Goal: Transaction & Acquisition: Obtain resource

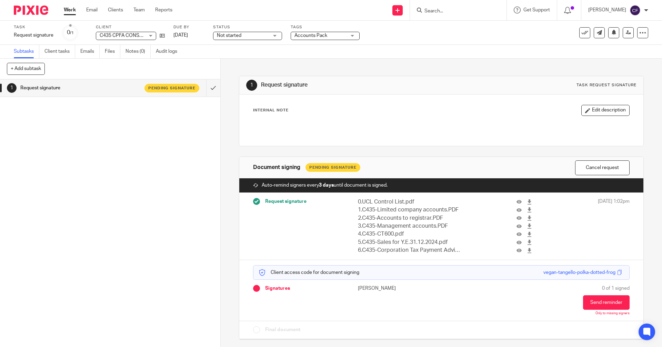
click at [439, 11] on input "Search" at bounding box center [455, 11] width 62 height 6
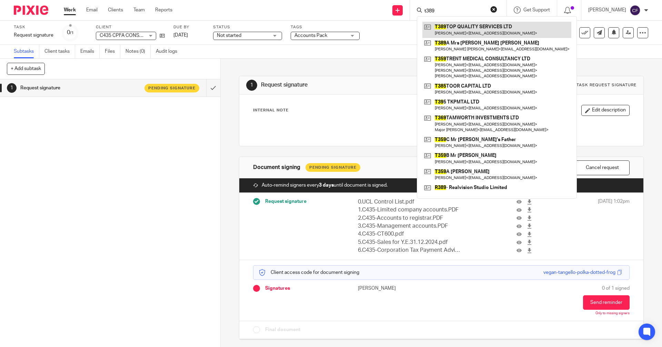
type input "t389"
click at [490, 33] on link at bounding box center [497, 30] width 149 height 16
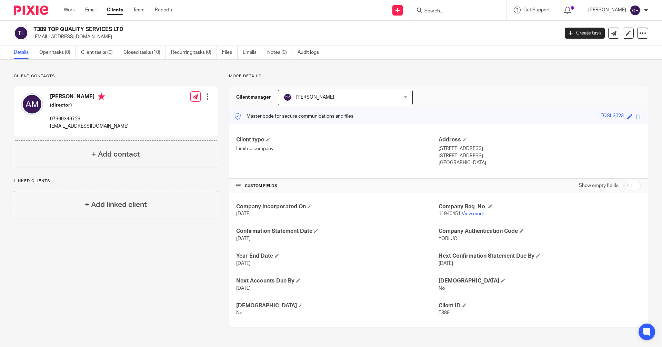
drag, startPoint x: 619, startPoint y: 115, endPoint x: 595, endPoint y: 116, distance: 23.5
click at [595, 116] on div "Master code for secure communications and files TQSL2023 Save TQSL2023" at bounding box center [438, 116] width 419 height 15
copy div "TQSL2023"
drag, startPoint x: 117, startPoint y: 127, endPoint x: 48, endPoint y: 126, distance: 69.4
click at [48, 126] on div "[PERSON_NAME] (director) 07969346729 [EMAIL_ADDRESS][DOMAIN_NAME] Edit contact …" at bounding box center [116, 111] width 204 height 50
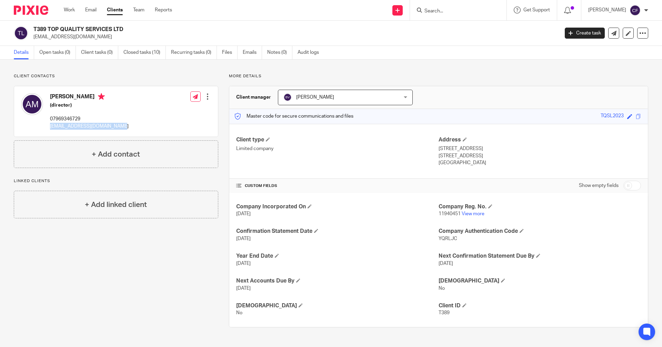
copy p "[EMAIL_ADDRESS][DOMAIN_NAME]"
click at [400, 11] on icon at bounding box center [398, 10] width 4 height 4
click at [396, 61] on link "Request signature" at bounding box center [404, 63] width 48 height 10
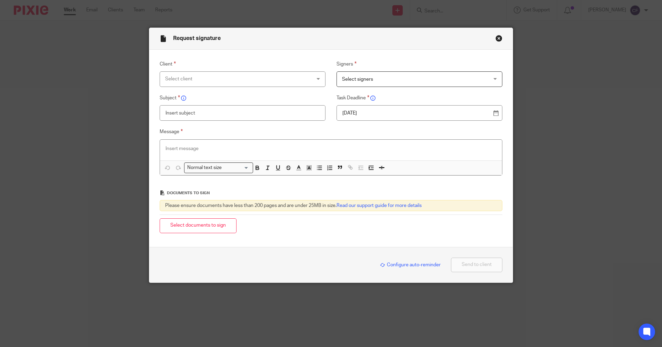
click at [316, 76] on div "Select client" at bounding box center [243, 79] width 166 height 16
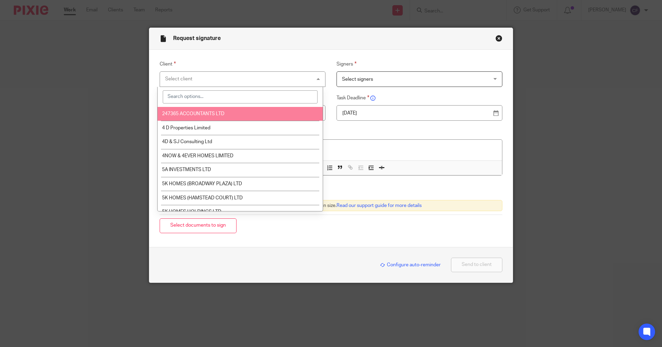
click at [210, 100] on input "search" at bounding box center [240, 96] width 155 height 13
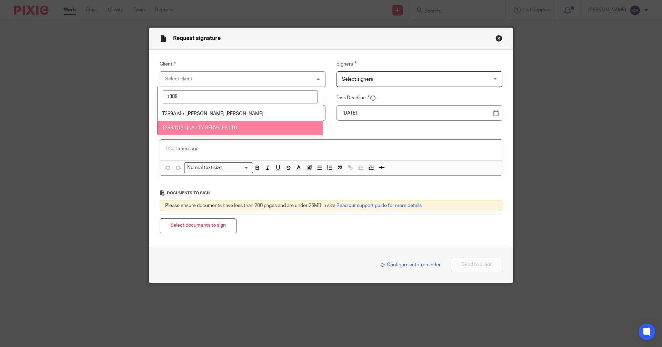
type input "t389"
click at [214, 131] on li "T389 TOP QUALITY SERVICES LTD" at bounding box center [240, 128] width 165 height 14
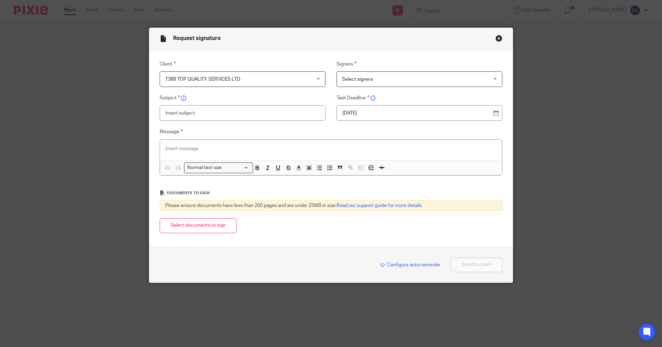
click at [364, 78] on span "Select signers" at bounding box center [357, 79] width 31 height 5
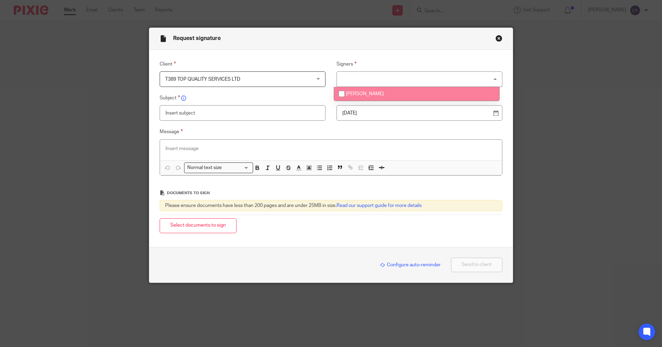
click at [361, 95] on span "Amandeep Mann" at bounding box center [365, 93] width 38 height 5
checkbox input "true"
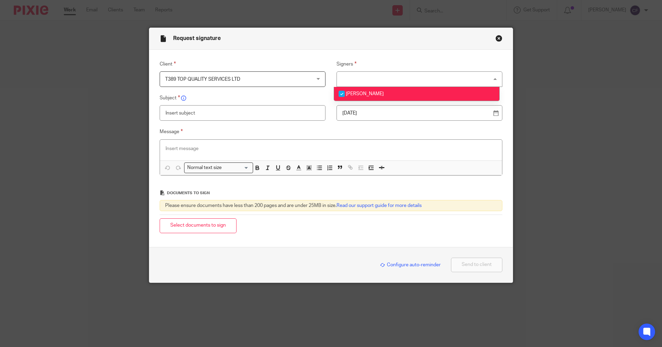
click at [211, 114] on input "text" at bounding box center [243, 113] width 166 height 16
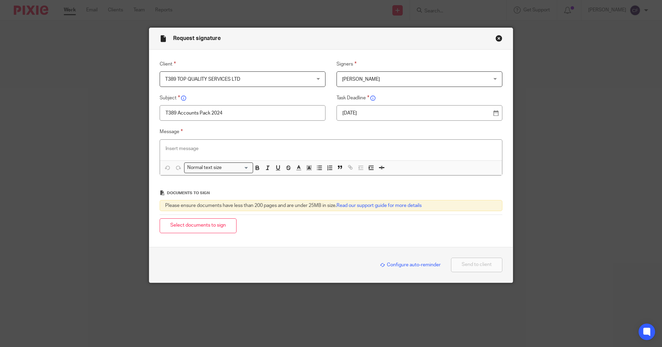
type input "T389 Accounts Pack 2024"
click at [167, 144] on div at bounding box center [331, 150] width 342 height 21
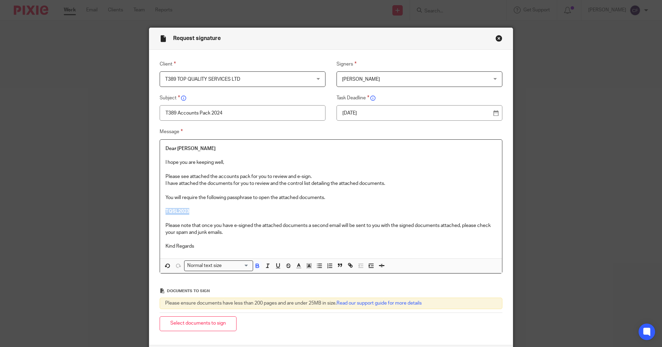
drag, startPoint x: 191, startPoint y: 210, endPoint x: 155, endPoint y: 211, distance: 36.9
click at [155, 211] on div "Message Dear Amandeep I hope you are keeping well, Please see attached the acco…" at bounding box center [326, 201] width 354 height 146
click at [205, 267] on div "Normal text size" at bounding box center [217, 265] width 65 height 9
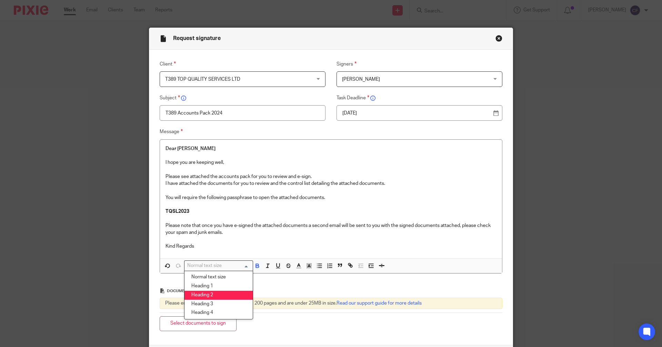
drag, startPoint x: 208, startPoint y: 293, endPoint x: 206, endPoint y: 288, distance: 5.1
click at [207, 292] on li "Heading 2" at bounding box center [219, 295] width 68 height 9
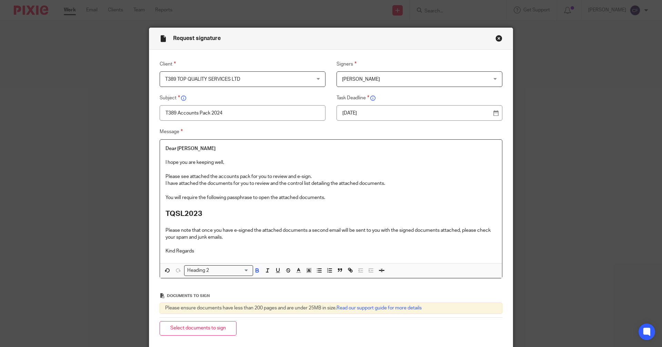
click at [197, 250] on p "Kind Regards" at bounding box center [331, 251] width 331 height 7
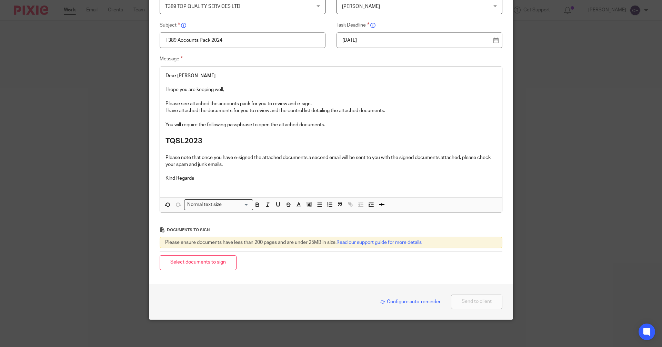
scroll to position [73, 0]
click at [215, 266] on button "Select documents to sign" at bounding box center [198, 262] width 77 height 15
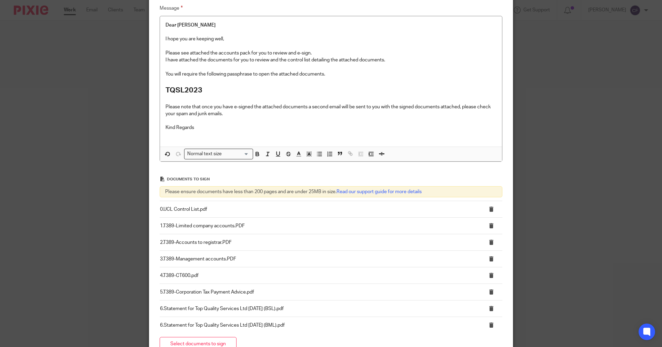
scroll to position [206, 0]
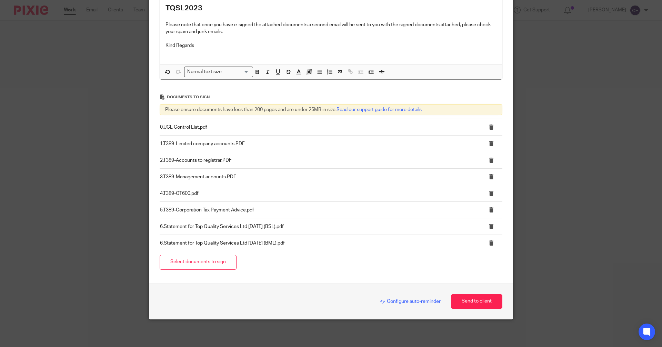
click at [405, 301] on span "Configure auto-reminder" at bounding box center [410, 301] width 61 height 5
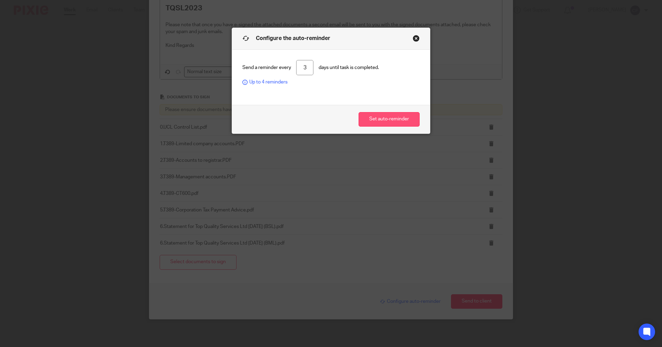
click at [393, 121] on button "Set auto-reminder" at bounding box center [389, 119] width 61 height 15
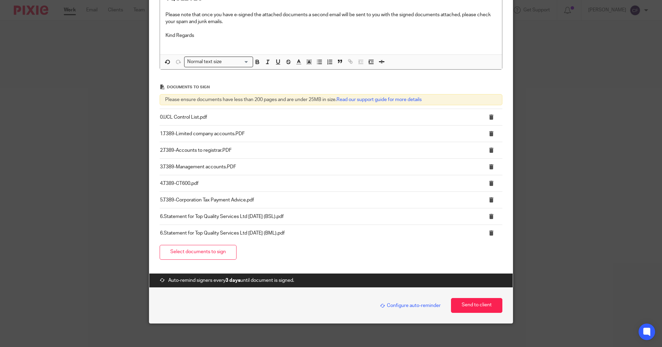
scroll to position [220, 0]
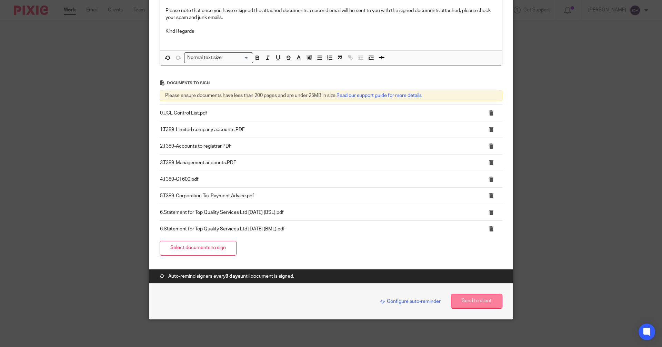
click at [463, 302] on button "Send to client" at bounding box center [476, 301] width 51 height 15
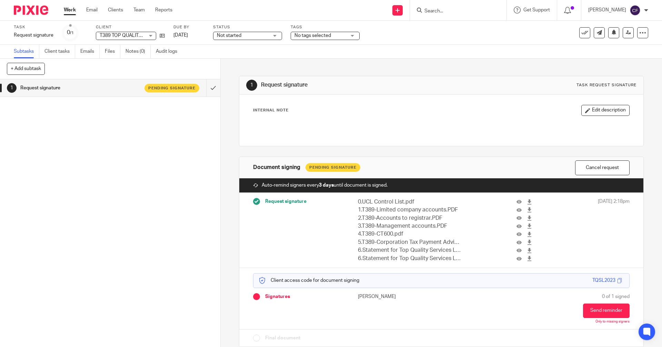
click at [348, 37] on div "No tags selected" at bounding box center [325, 36] width 69 height 8
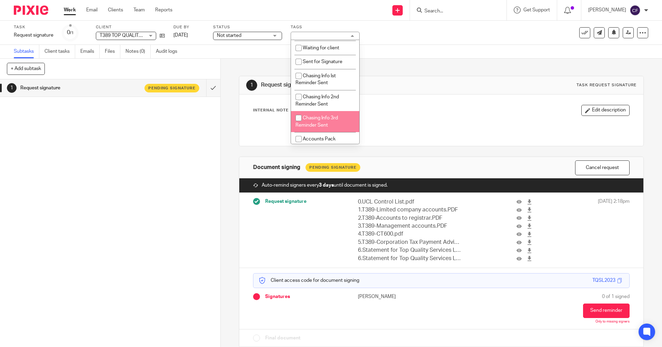
scroll to position [104, 0]
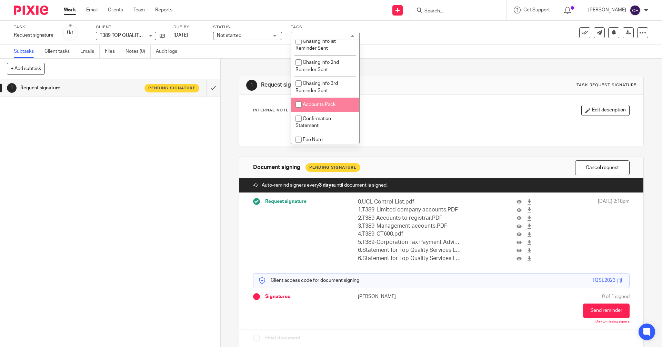
click at [314, 106] on span "Accounts Pack" at bounding box center [319, 104] width 33 height 5
checkbox input "true"
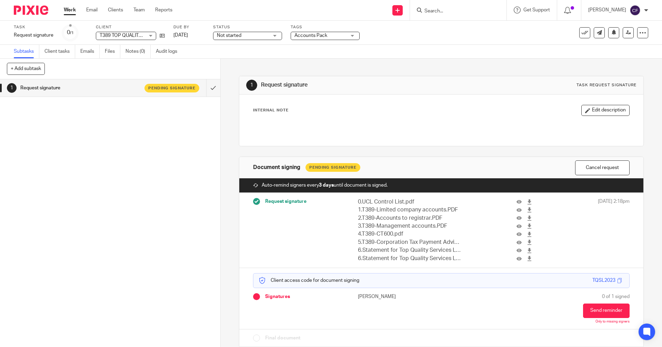
click at [101, 222] on div "1 Request signature Pending signature" at bounding box center [110, 213] width 220 height 268
click at [441, 11] on input "Search" at bounding box center [455, 11] width 62 height 6
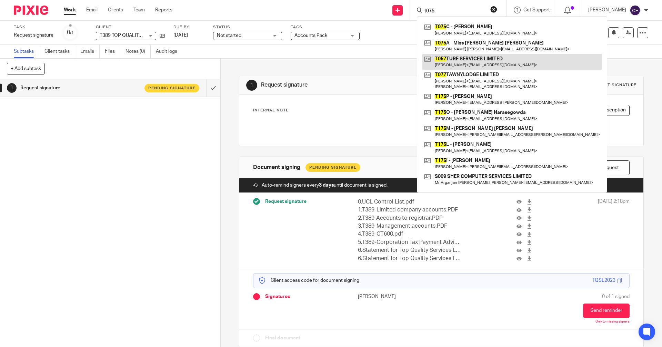
type input "t075"
click at [481, 61] on link at bounding box center [512, 62] width 179 height 16
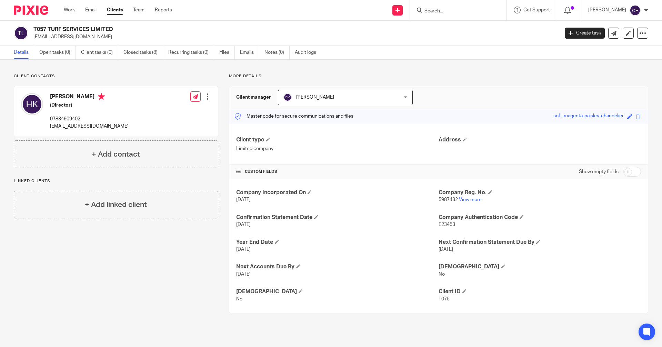
drag, startPoint x: 619, startPoint y: 117, endPoint x: 546, endPoint y: 117, distance: 73.1
click at [546, 117] on div "Master code for secure communications and files soft-magenta-paisley-chandelier…" at bounding box center [438, 116] width 419 height 15
copy div "soft-magenta-paisley-chandelier"
drag, startPoint x: 109, startPoint y: 127, endPoint x: 46, endPoint y: 130, distance: 63.5
click at [46, 130] on div "Harpreet Kaur (Director) 07834909402 haps2011@hotmail.co.uk Edit contact Create…" at bounding box center [116, 111] width 204 height 50
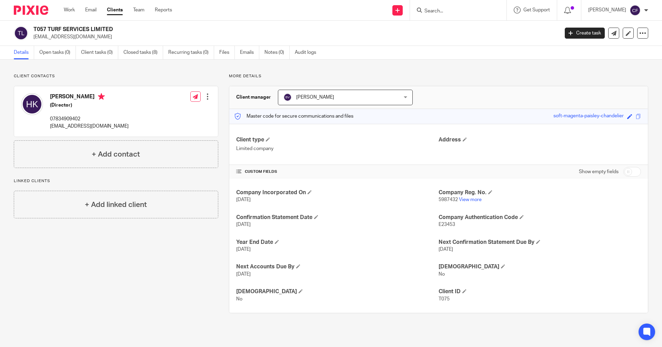
click at [109, 319] on div "Client contacts Harpreet Kaur (Director) 07834909402 haps2011@hotmail.co.uk Edi…" at bounding box center [331, 193] width 662 height 267
drag, startPoint x: 109, startPoint y: 129, endPoint x: 49, endPoint y: 130, distance: 60.0
click at [49, 130] on div "Harpreet Kaur (Director) 07834909402 haps2011@hotmail.co.uk Edit contact Create…" at bounding box center [116, 111] width 204 height 50
copy p "[EMAIL_ADDRESS][DOMAIN_NAME]"
click at [400, 10] on icon at bounding box center [398, 10] width 4 height 4
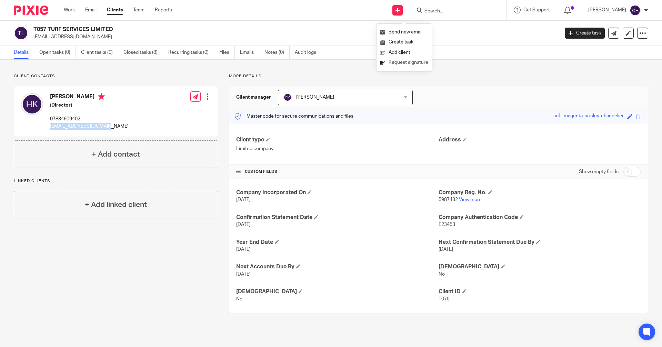
click at [400, 61] on link "Request signature" at bounding box center [404, 63] width 48 height 10
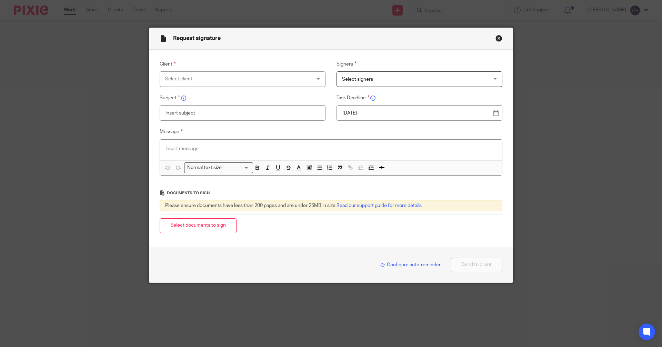
click at [315, 80] on div "Select client" at bounding box center [243, 79] width 166 height 16
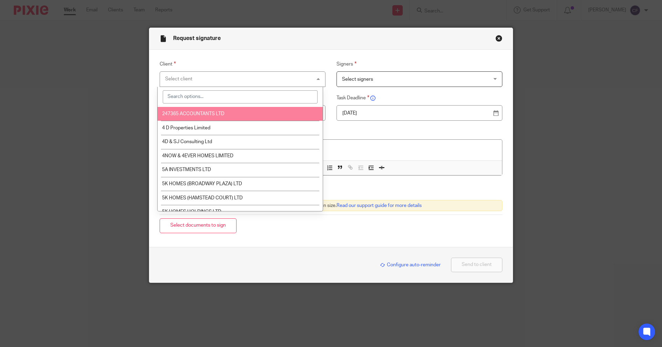
click at [201, 99] on input "search" at bounding box center [240, 96] width 155 height 13
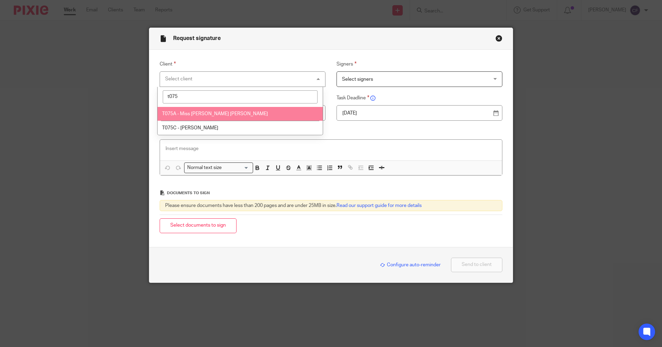
drag, startPoint x: 186, startPoint y: 95, endPoint x: 147, endPoint y: 97, distance: 39.4
click at [149, 97] on div "Client Select client t075 T075A - Miss Harpreet Kaur Boparai T075C - Mrs Kirpal…" at bounding box center [326, 121] width 354 height 123
type input "turf"
click at [188, 115] on span "T057 TURF SERVICES LIMITED" at bounding box center [195, 113] width 66 height 5
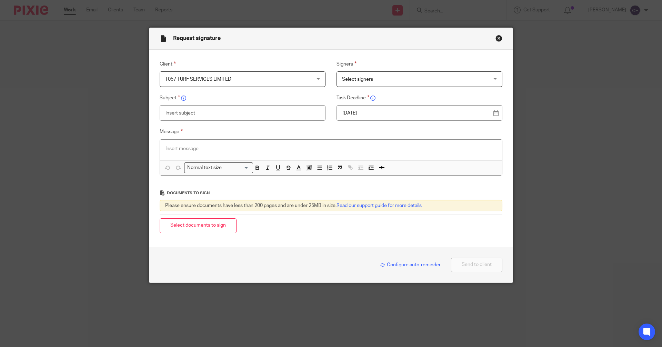
click at [496, 39] on button "Close modal" at bounding box center [499, 38] width 7 height 7
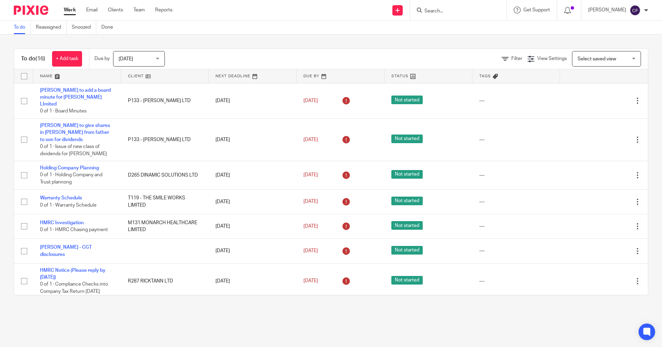
click at [443, 11] on input "Search" at bounding box center [455, 11] width 62 height 6
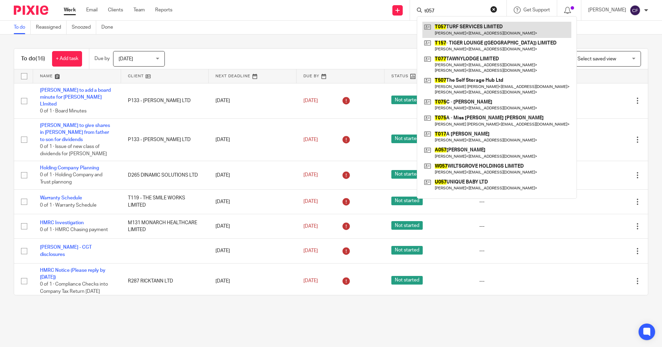
type input "t057"
click at [464, 28] on link at bounding box center [497, 30] width 149 height 16
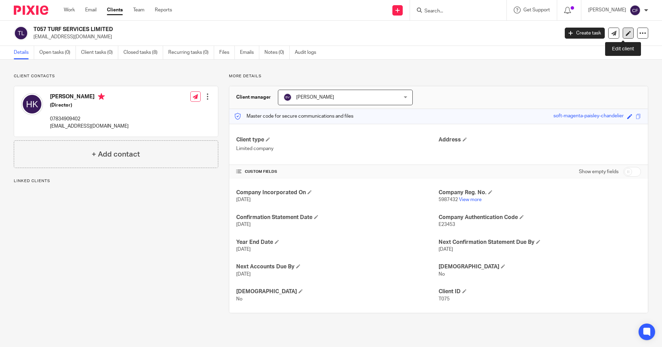
click at [626, 33] on icon at bounding box center [628, 33] width 5 height 5
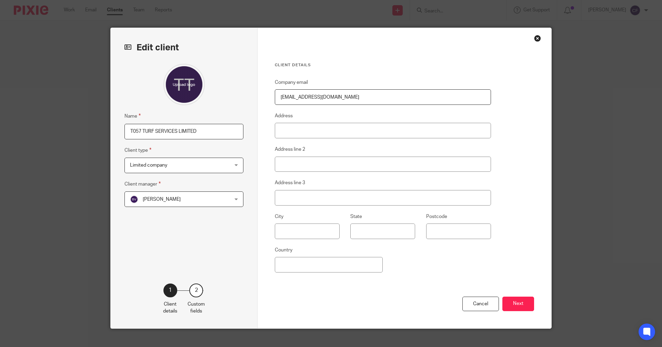
click at [139, 131] on input "T057 TURF SERVICES LIMITED" at bounding box center [184, 132] width 119 height 16
type input "T075 TURF SERVICES LIMITED"
click at [516, 305] on button "Next" at bounding box center [519, 304] width 32 height 15
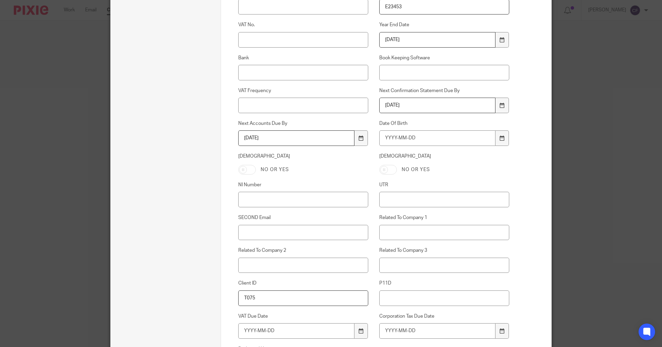
scroll to position [281, 0]
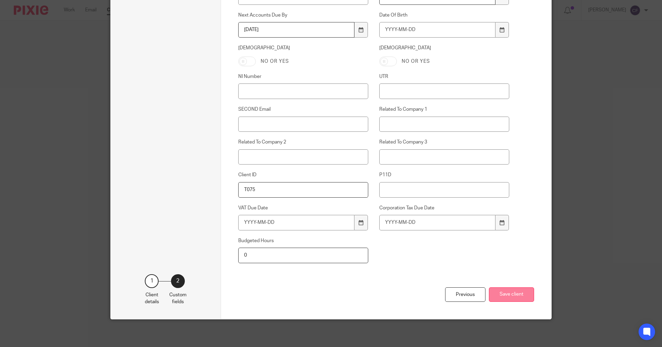
click at [517, 297] on button "Save client" at bounding box center [511, 294] width 45 height 15
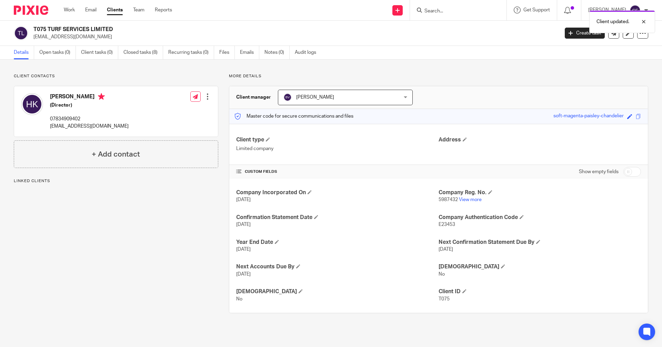
click at [403, 10] on div "Client updated." at bounding box center [493, 20] width 324 height 26
click at [400, 9] on icon at bounding box center [398, 10] width 4 height 4
click at [401, 63] on link "Request signature" at bounding box center [404, 63] width 48 height 10
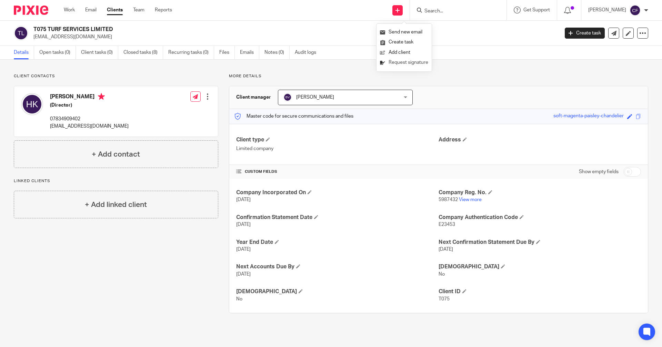
click at [404, 61] on link "Request signature" at bounding box center [404, 63] width 48 height 10
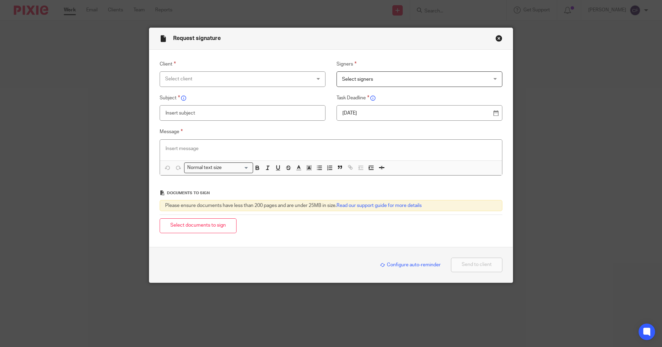
click at [314, 78] on div "Select client" at bounding box center [243, 79] width 166 height 16
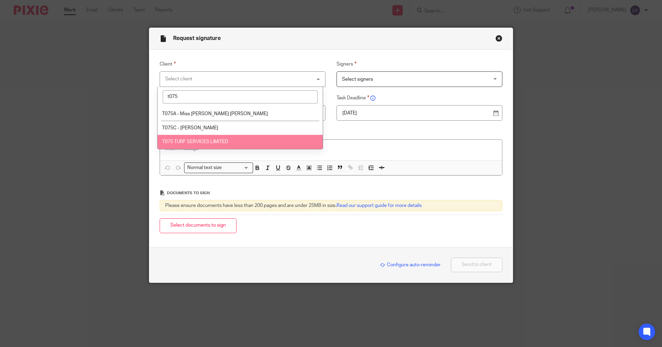
type input "t075"
click at [214, 144] on li "T075 TURF SERVICES LIMITED" at bounding box center [240, 142] width 165 height 14
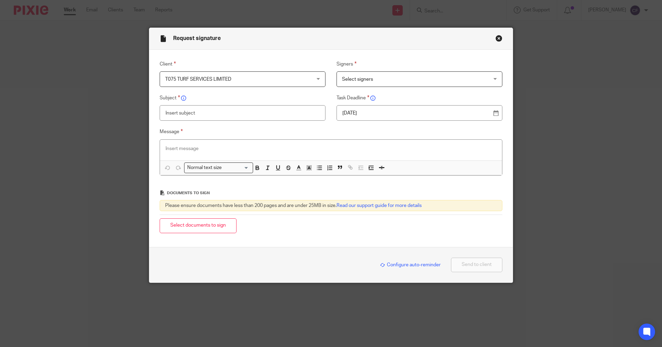
click at [361, 79] on span "Select signers" at bounding box center [357, 79] width 31 height 5
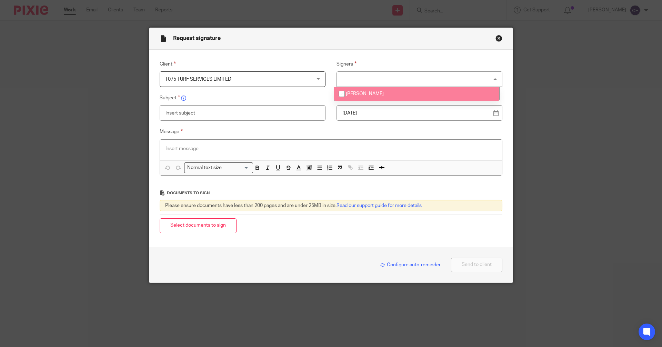
click at [352, 96] on span "[PERSON_NAME]" at bounding box center [365, 93] width 38 height 5
checkbox input "true"
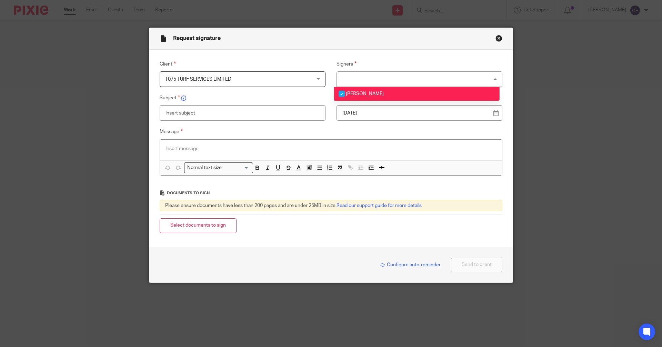
click at [240, 115] on input "text" at bounding box center [243, 113] width 166 height 16
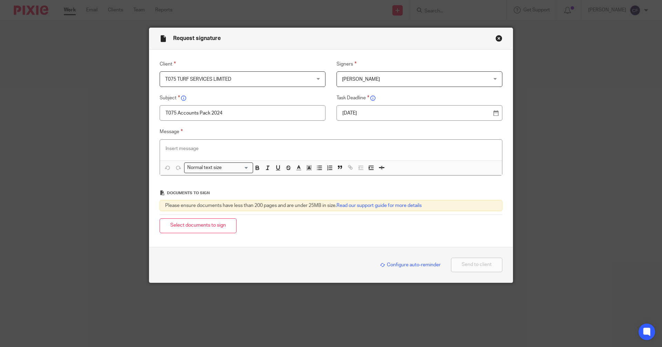
type input "T075 Accounts Pack 2024"
click at [168, 150] on p at bounding box center [331, 148] width 331 height 7
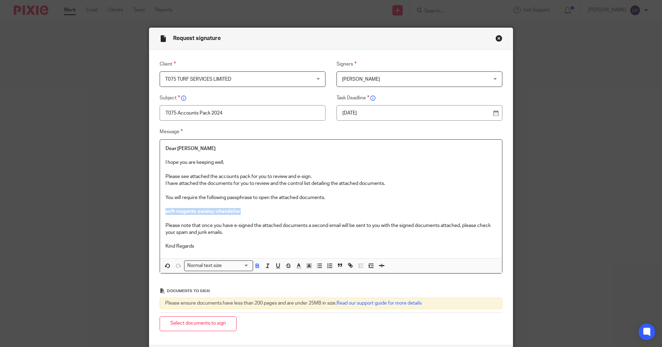
drag, startPoint x: 238, startPoint y: 211, endPoint x: 166, endPoint y: 207, distance: 72.9
click at [166, 207] on div "Dear [PERSON_NAME] I hope you are keeping well, Please see attached the account…" at bounding box center [331, 199] width 342 height 119
click at [207, 265] on div "Normal text size" at bounding box center [217, 265] width 65 height 9
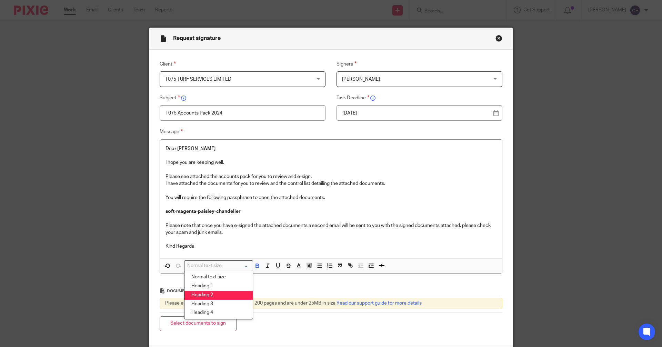
click at [209, 296] on li "Heading 2" at bounding box center [219, 295] width 68 height 9
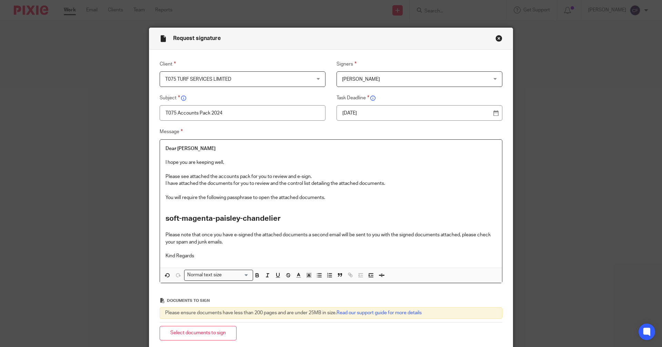
click at [203, 258] on p "Kind Regards" at bounding box center [331, 256] width 331 height 7
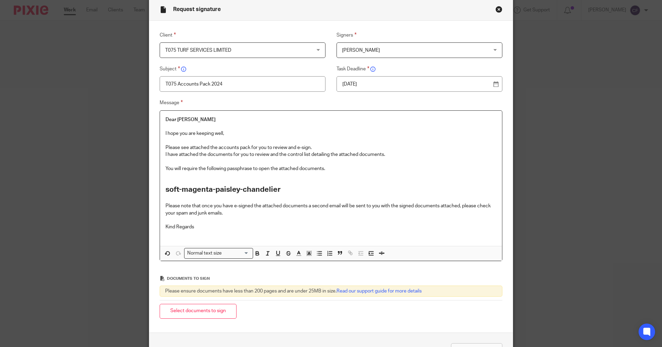
scroll to position [69, 0]
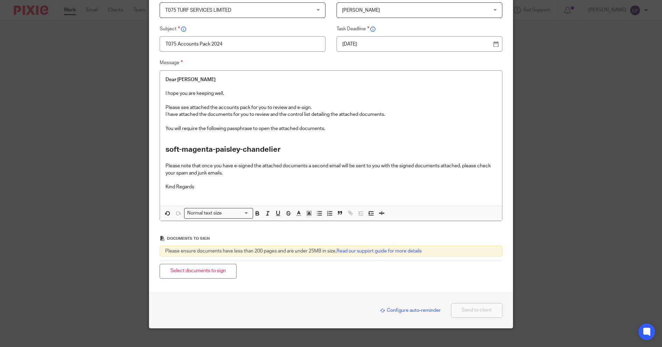
drag, startPoint x: 204, startPoint y: 274, endPoint x: 107, endPoint y: 262, distance: 97.7
click at [204, 274] on button "Select documents to sign" at bounding box center [198, 271] width 77 height 15
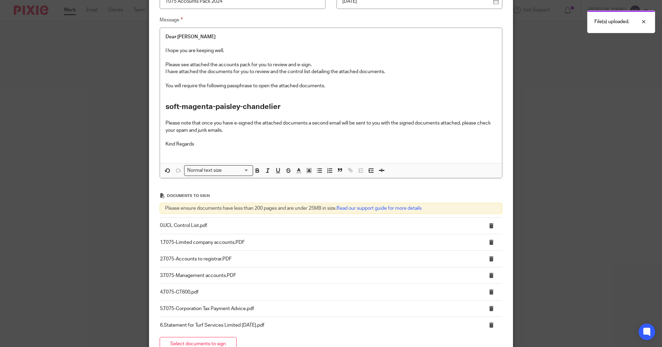
scroll to position [194, 0]
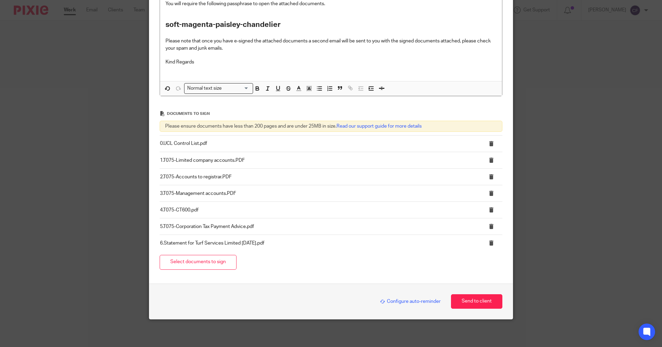
click at [407, 301] on span "Configure auto-reminder" at bounding box center [410, 301] width 61 height 5
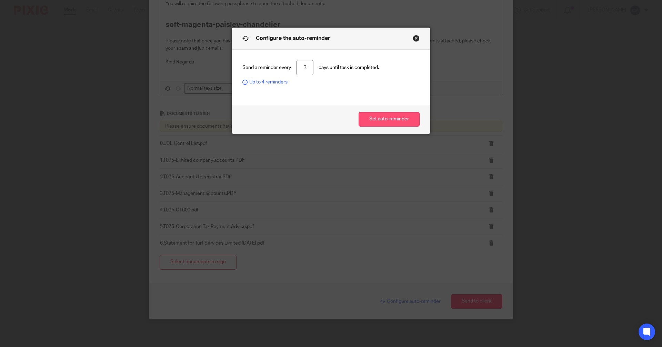
click at [386, 120] on button "Set auto-reminder" at bounding box center [389, 119] width 61 height 15
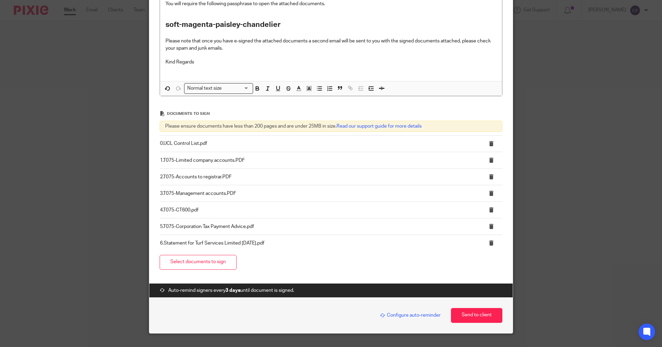
click at [418, 315] on span "Configure auto-reminder" at bounding box center [410, 315] width 61 height 5
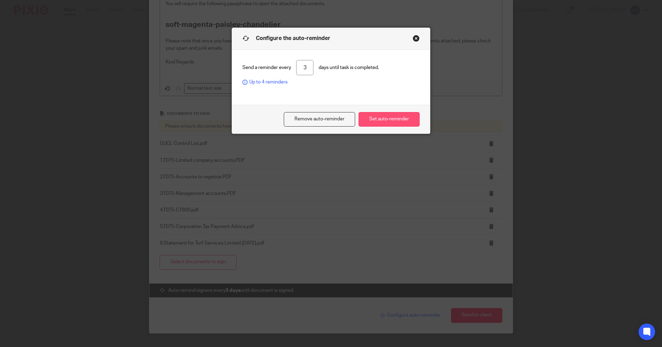
click at [393, 118] on button "Set auto-reminder" at bounding box center [389, 119] width 61 height 15
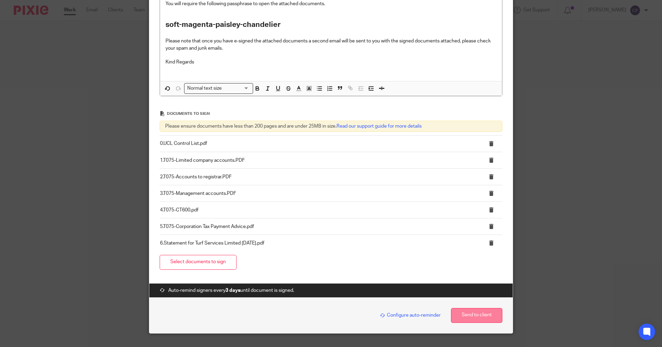
click at [469, 317] on button "Send to client" at bounding box center [476, 315] width 51 height 15
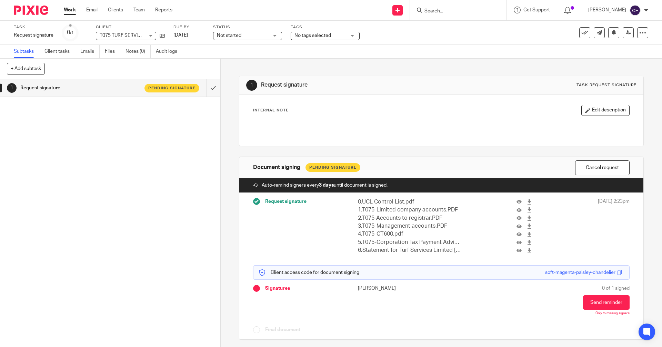
click at [353, 33] on div "No tags selected" at bounding box center [325, 36] width 69 height 8
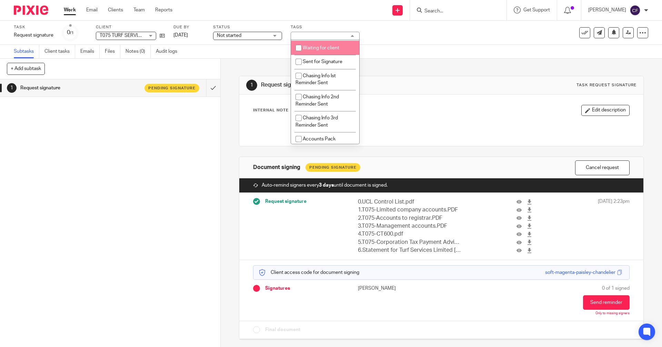
scroll to position [104, 0]
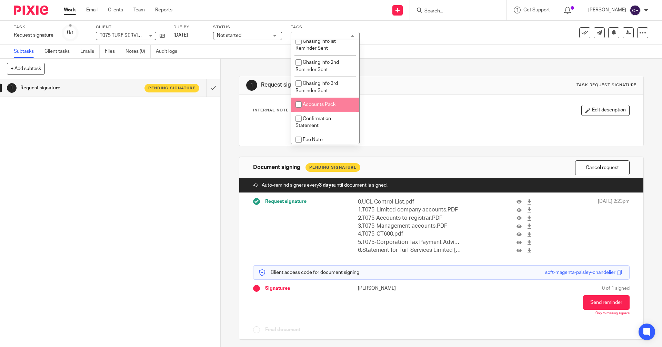
click at [314, 104] on span "Accounts Pack" at bounding box center [319, 104] width 33 height 5
checkbox input "true"
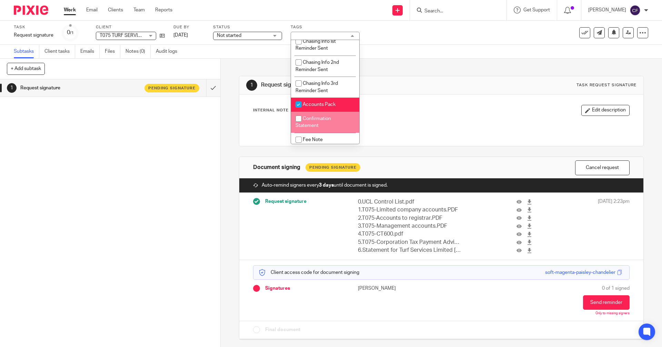
click at [100, 213] on div "1 Request signature Pending signature" at bounding box center [110, 213] width 220 height 268
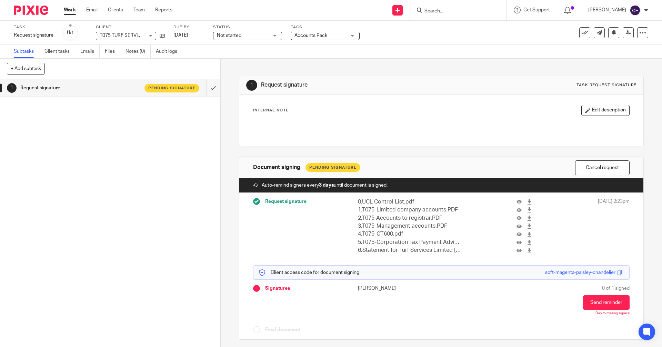
click at [449, 14] on input "Search" at bounding box center [455, 11] width 62 height 6
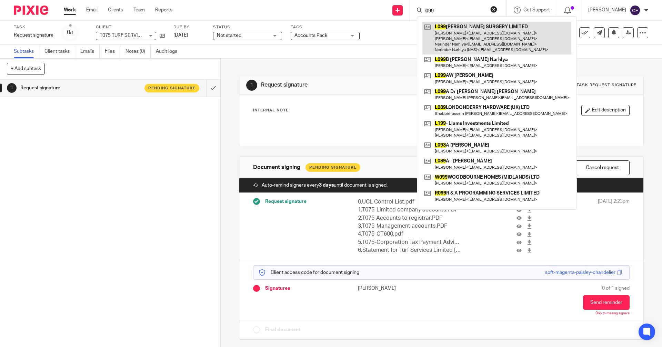
type input "l099"
click at [442, 39] on link at bounding box center [497, 38] width 149 height 33
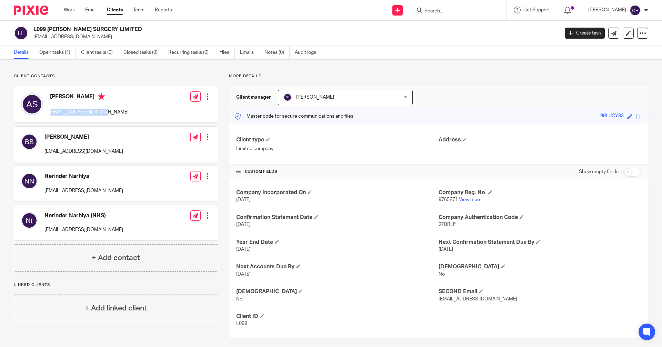
drag, startPoint x: 104, startPoint y: 113, endPoint x: 50, endPoint y: 114, distance: 53.5
click at [50, 114] on div "[PERSON_NAME] [EMAIL_ADDRESS][DOMAIN_NAME] Edit contact Create client from cont…" at bounding box center [116, 104] width 204 height 36
copy p "[EMAIL_ADDRESS][DOMAIN_NAME]"
drag, startPoint x: 95, startPoint y: 192, endPoint x: 44, endPoint y: 192, distance: 50.7
click at [44, 192] on div "Nerinder Narhlya [EMAIL_ADDRESS][DOMAIN_NAME] Edit contact Create client from c…" at bounding box center [116, 183] width 204 height 35
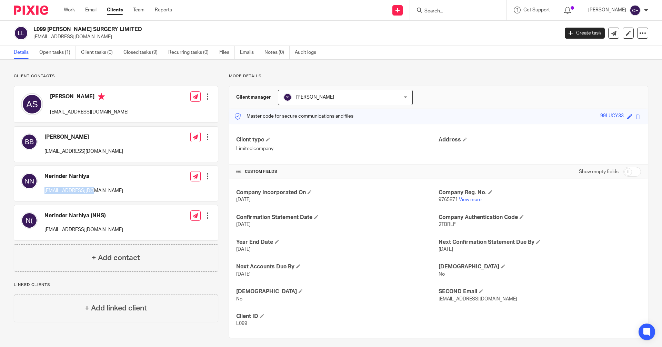
copy p "[EMAIL_ADDRESS][DOMAIN_NAME]"
drag, startPoint x: 619, startPoint y: 116, endPoint x: 592, endPoint y: 117, distance: 26.9
click at [592, 117] on div "Master code for secure communications and files 99LUCY33 Save 99LUCY33" at bounding box center [438, 116] width 419 height 15
copy div "99LUCY33"
click at [403, 13] on link at bounding box center [398, 10] width 10 height 10
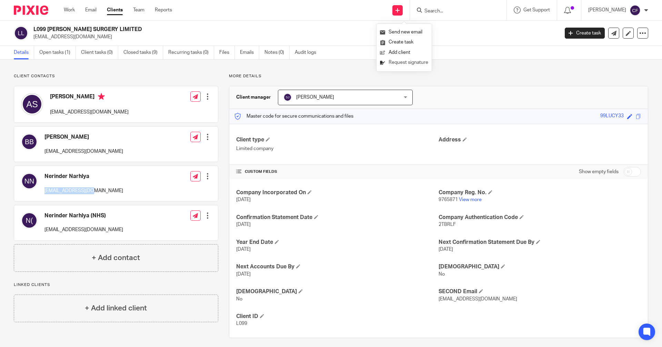
click at [408, 62] on link "Request signature" at bounding box center [404, 63] width 48 height 10
drag, startPoint x: 403, startPoint y: 62, endPoint x: 338, endPoint y: 85, distance: 68.4
click at [403, 62] on link "Request signature" at bounding box center [404, 63] width 48 height 10
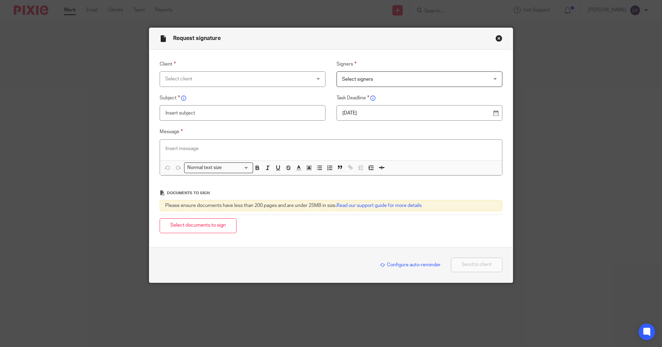
click at [314, 78] on div "Select client" at bounding box center [243, 79] width 166 height 16
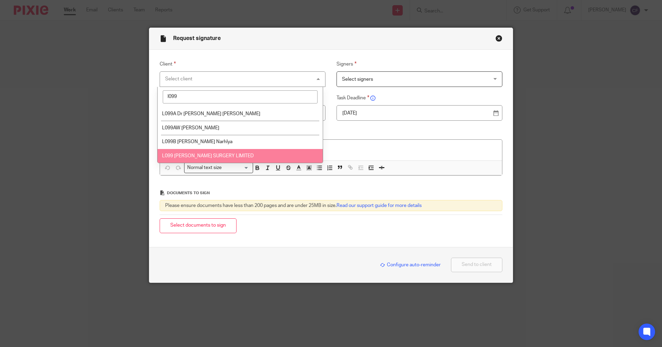
type input "l099"
click at [248, 154] on span "L099 [PERSON_NAME] SURGERY LIMITED" at bounding box center [208, 156] width 92 height 5
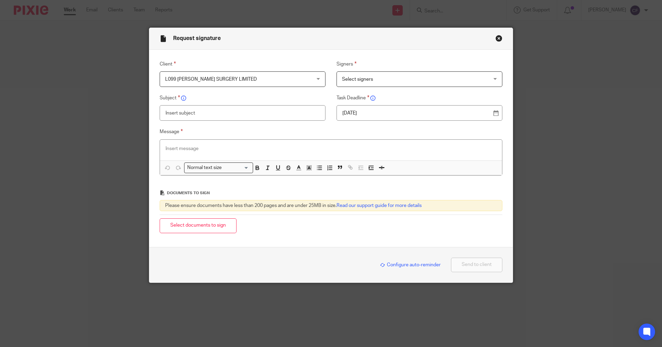
click at [350, 81] on span "Select signers" at bounding box center [357, 79] width 31 height 5
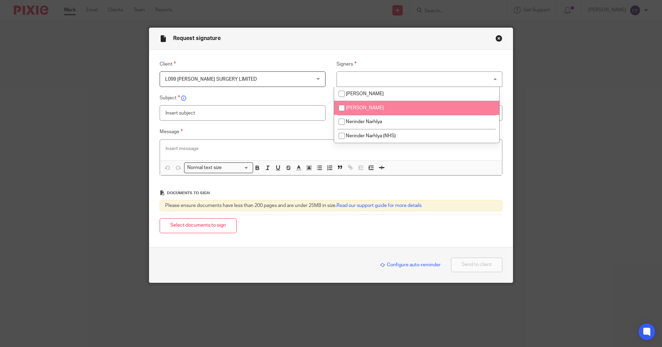
click at [340, 109] on input "checkbox" at bounding box center [341, 107] width 13 height 13
checkbox input "true"
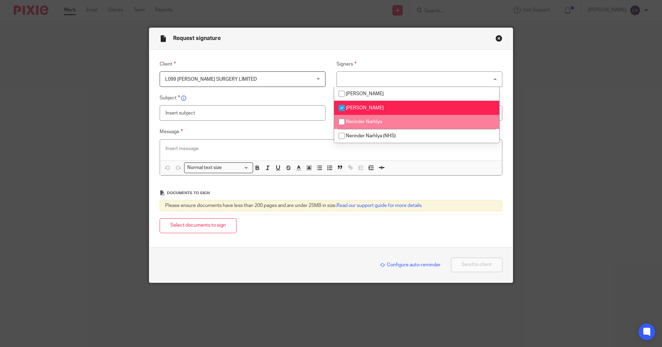
click at [342, 120] on input "checkbox" at bounding box center [341, 121] width 13 height 13
checkbox input "true"
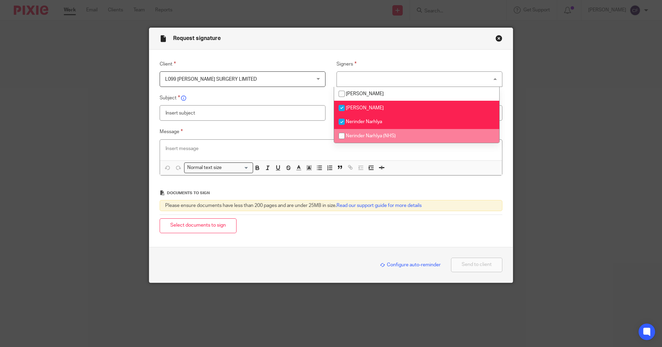
click at [246, 116] on input "text" at bounding box center [243, 113] width 166 height 16
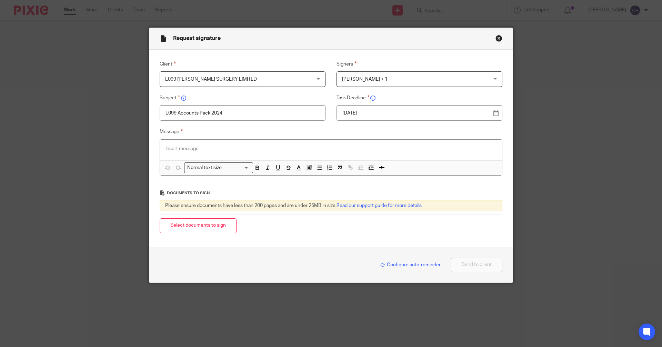
type input "L099 Accounts Pack 2024"
click at [174, 149] on p at bounding box center [331, 148] width 331 height 7
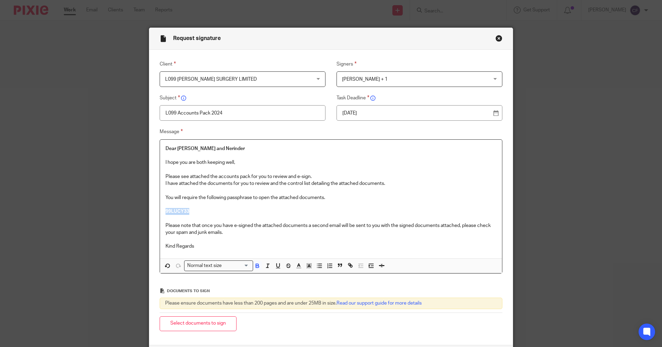
drag, startPoint x: 192, startPoint y: 210, endPoint x: 146, endPoint y: 211, distance: 45.9
click at [149, 211] on div "Message Dear Anil and Nerinder I hope you are both keeping well, Please see att…" at bounding box center [326, 201] width 354 height 146
click at [244, 266] on input "Search for option" at bounding box center [236, 265] width 25 height 7
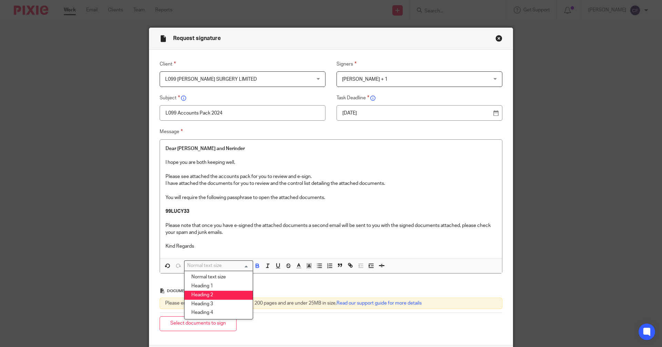
click at [215, 293] on li "Heading 2" at bounding box center [219, 295] width 68 height 9
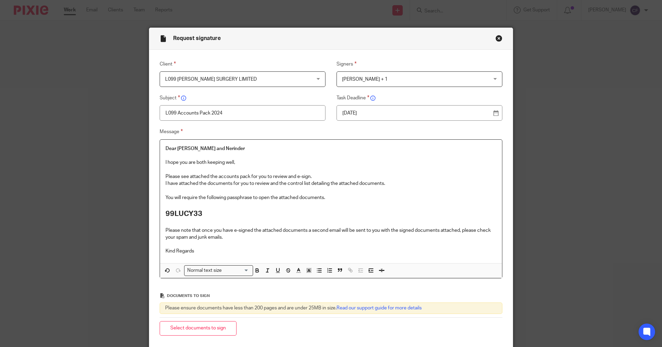
click at [197, 250] on p "Kind Regards" at bounding box center [331, 251] width 331 height 7
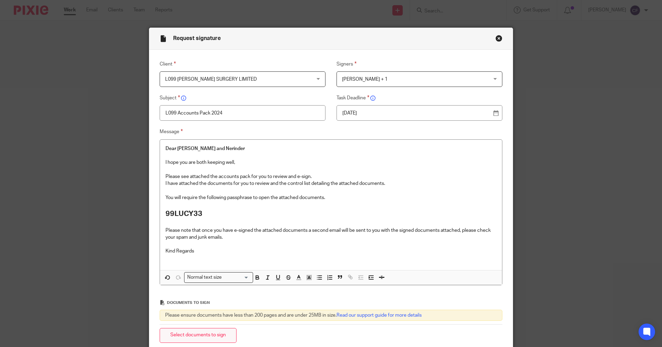
click at [195, 339] on button "Select documents to sign" at bounding box center [198, 335] width 77 height 15
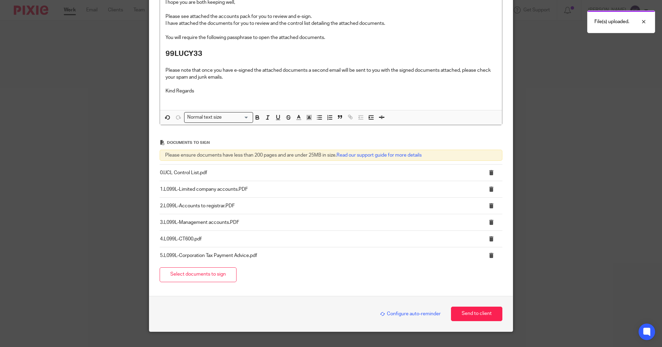
scroll to position [173, 0]
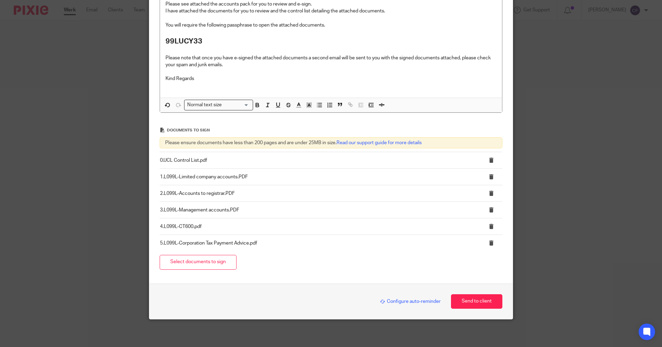
click at [392, 301] on span "Configure auto-reminder" at bounding box center [410, 301] width 61 height 5
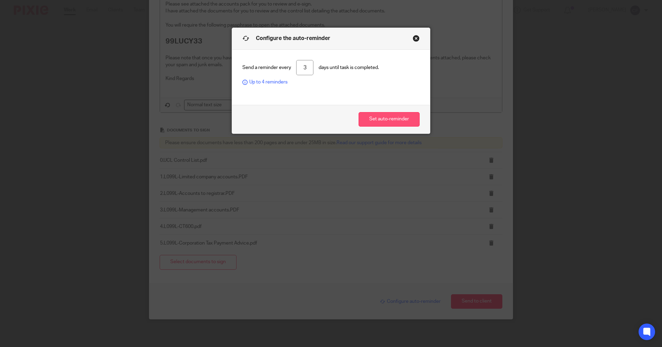
click at [385, 119] on button "Set auto-reminder" at bounding box center [389, 119] width 61 height 15
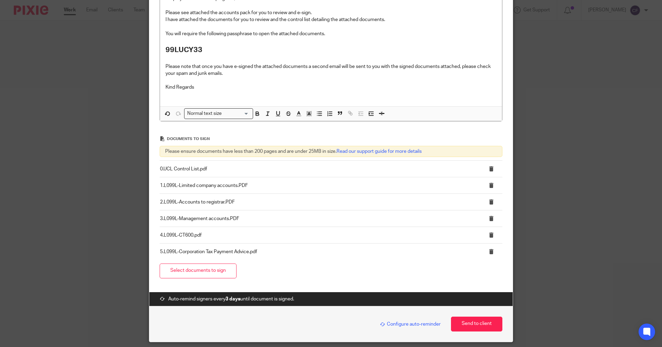
scroll to position [187, 0]
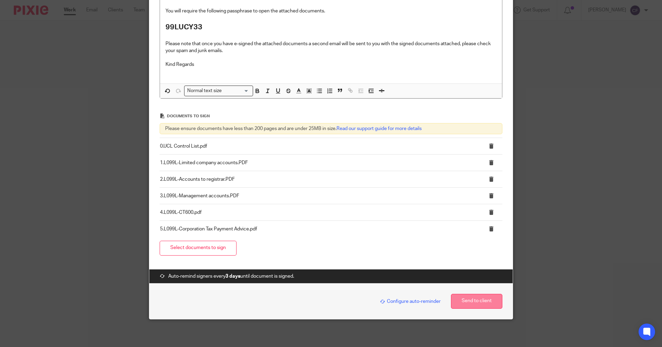
click at [475, 303] on button "Send to client" at bounding box center [476, 301] width 51 height 15
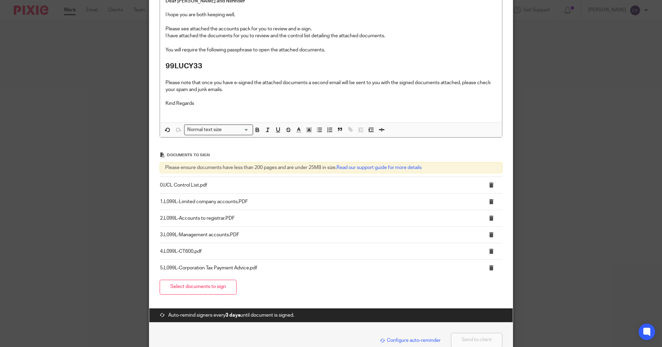
scroll to position [118, 0]
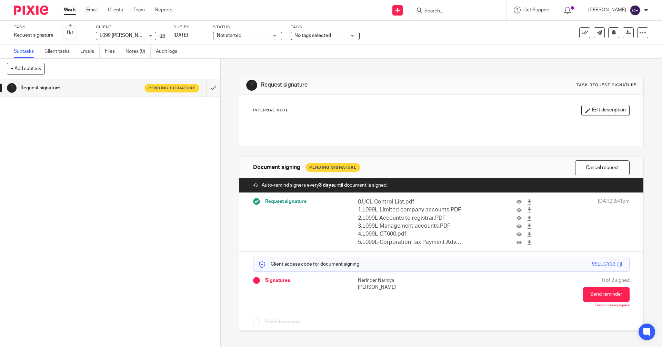
click at [352, 33] on div "No tags selected" at bounding box center [325, 36] width 69 height 8
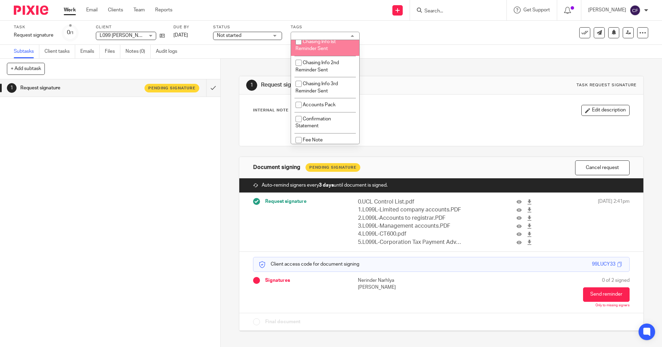
scroll to position [104, 0]
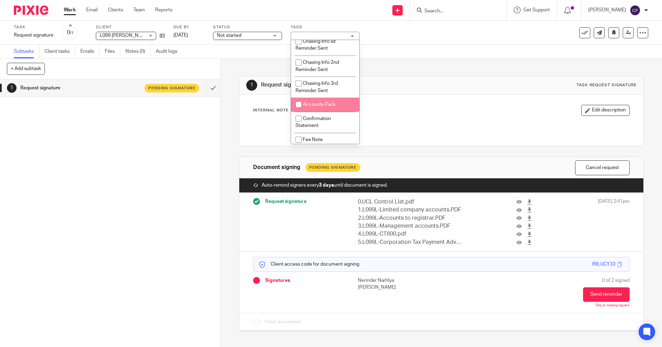
click at [326, 101] on li "Accounts Pack" at bounding box center [325, 105] width 68 height 14
checkbox input "true"
click at [167, 161] on div "1 Request signature Pending signature" at bounding box center [110, 213] width 220 height 268
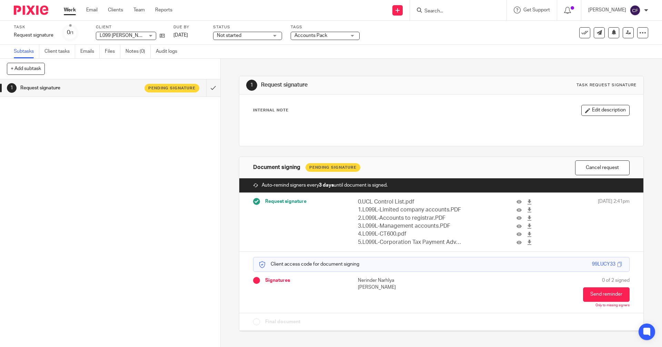
click at [439, 12] on input "Search" at bounding box center [455, 11] width 62 height 6
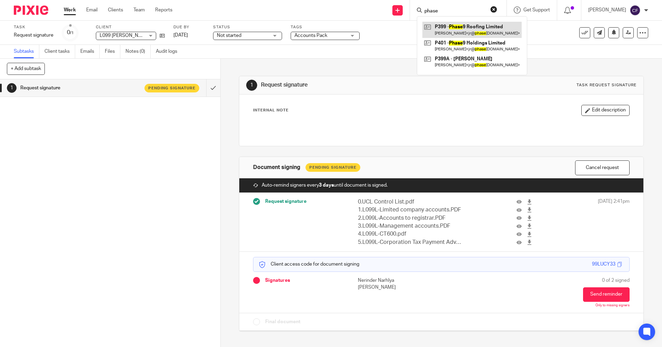
type input "phase"
click at [472, 34] on link at bounding box center [472, 30] width 99 height 16
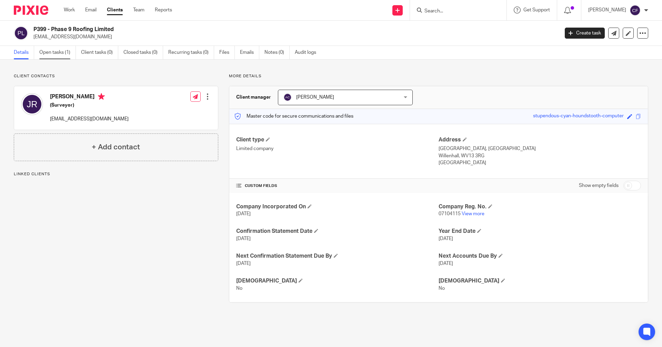
click at [57, 53] on link "Open tasks (1)" at bounding box center [57, 52] width 37 height 13
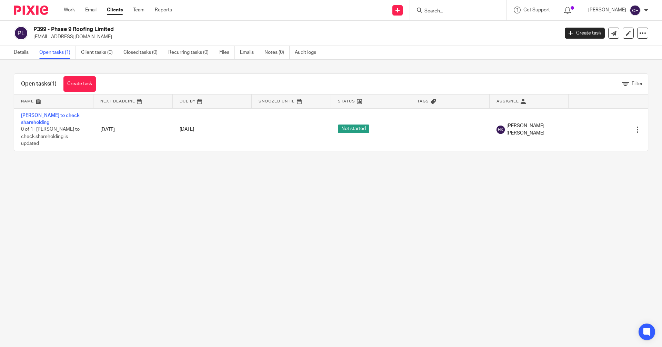
click at [449, 11] on input "Search" at bounding box center [455, 11] width 62 height 6
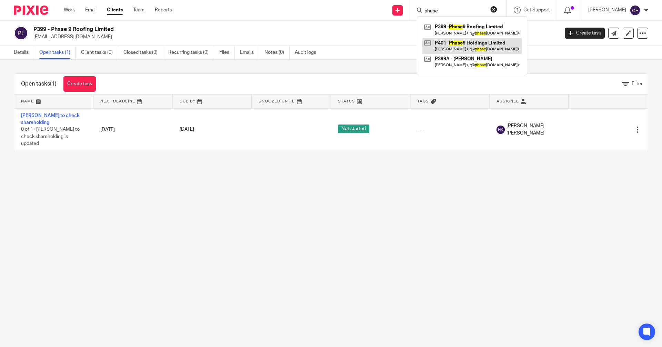
type input "phase"
click at [458, 49] on link at bounding box center [472, 46] width 99 height 16
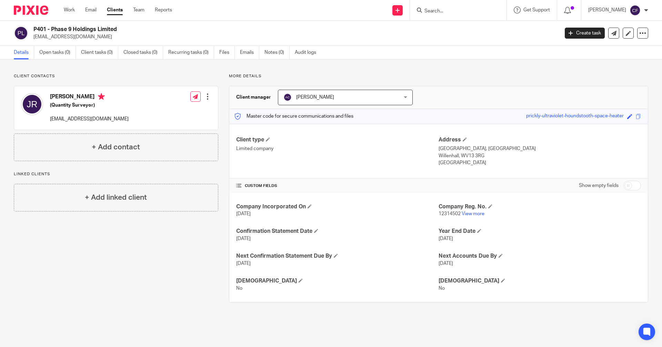
click at [435, 12] on input "Search" at bounding box center [455, 11] width 62 height 6
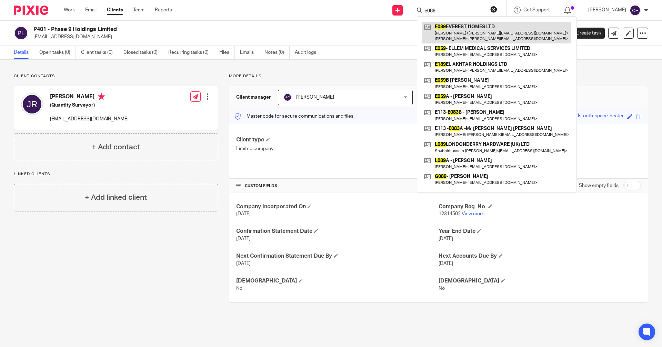
type input "e089"
click at [455, 31] on link at bounding box center [497, 32] width 149 height 21
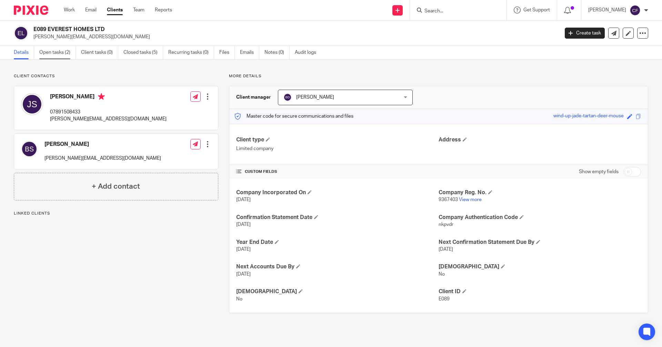
click at [61, 54] on link "Open tasks (2)" at bounding box center [57, 52] width 37 height 13
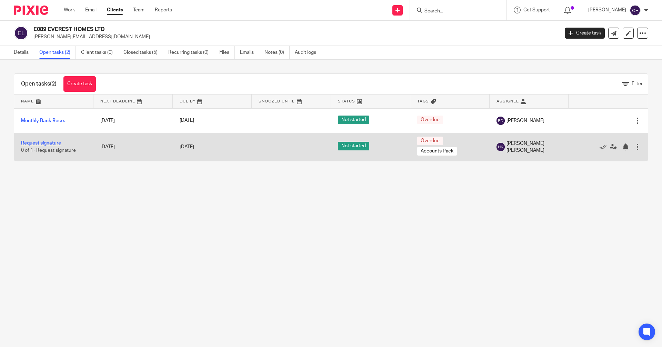
click at [53, 145] on link "Request signature" at bounding box center [41, 143] width 40 height 5
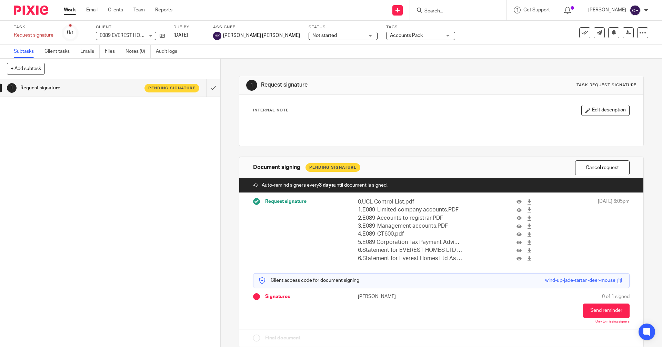
click at [444, 13] on input "Search" at bounding box center [455, 11] width 62 height 6
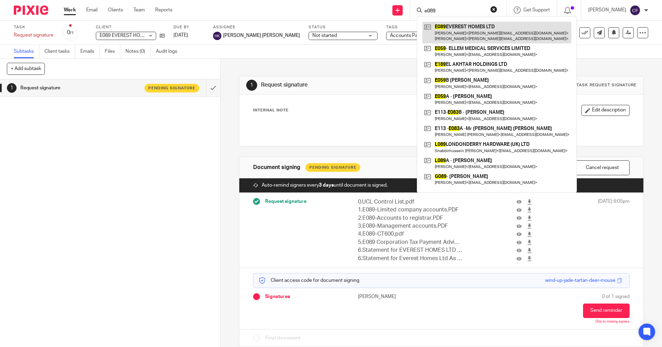
type input "e089"
click at [470, 35] on link at bounding box center [497, 32] width 149 height 21
